Goal: Information Seeking & Learning: Learn about a topic

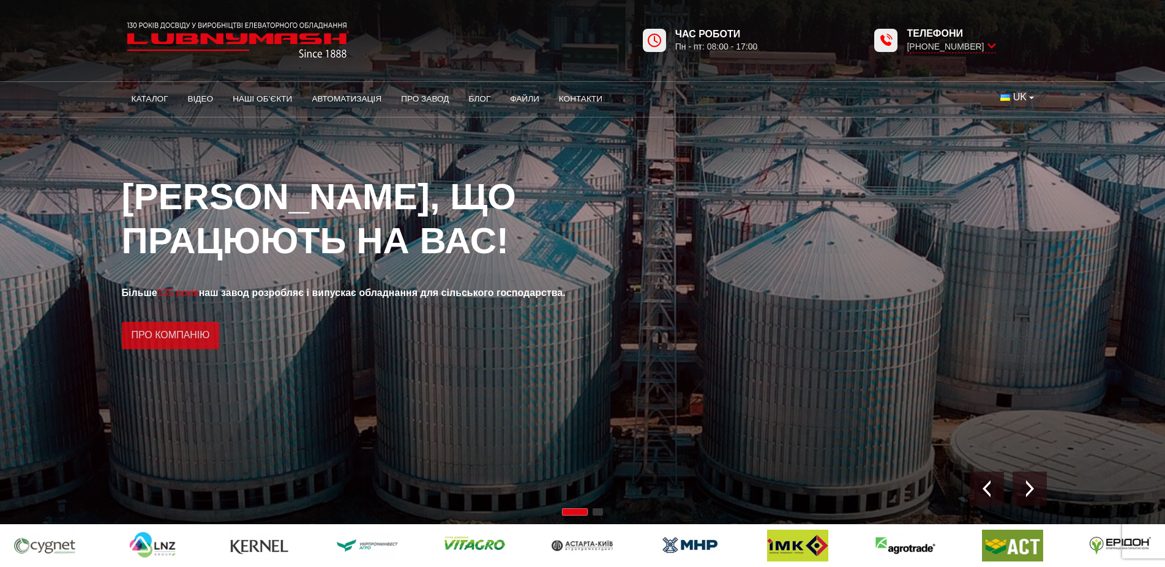
click at [158, 333] on link "Про компанію" at bounding box center [171, 336] width 98 height 28
click at [193, 34] on img at bounding box center [238, 40] width 233 height 46
